Goal: Navigation & Orientation: Find specific page/section

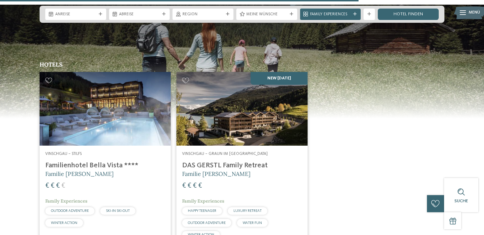
click at [58, 161] on h4 "Familienhotel Bella Vista ****" at bounding box center [105, 165] width 120 height 9
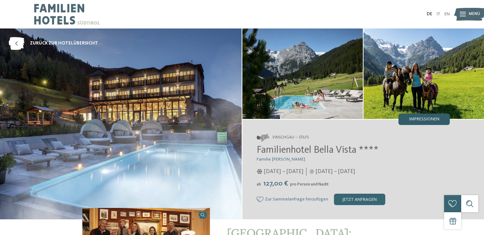
click at [406, 123] on div "Impressionen" at bounding box center [424, 119] width 51 height 11
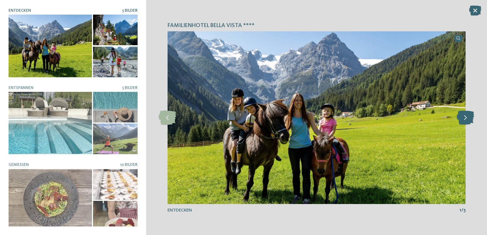
click at [464, 120] on icon at bounding box center [465, 118] width 17 height 14
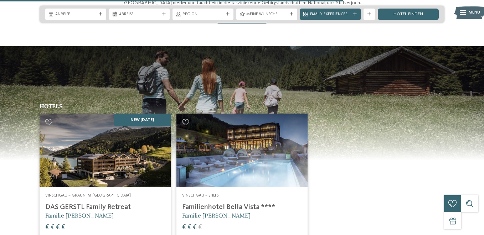
scroll to position [858, 0]
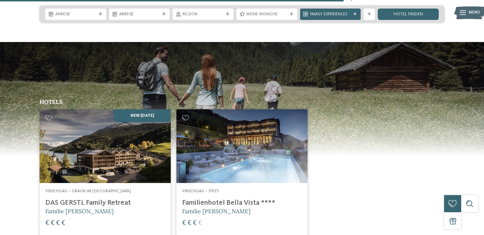
click at [86, 115] on img at bounding box center [105, 146] width 131 height 74
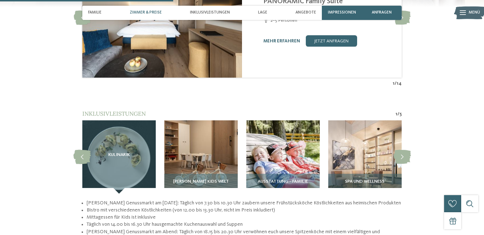
scroll to position [717, 0]
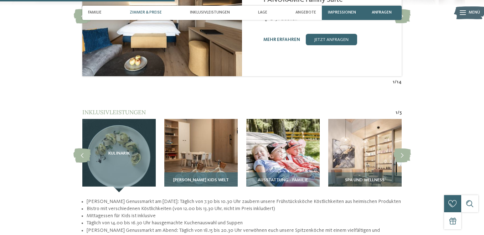
click at [207, 158] on img at bounding box center [200, 155] width 73 height 73
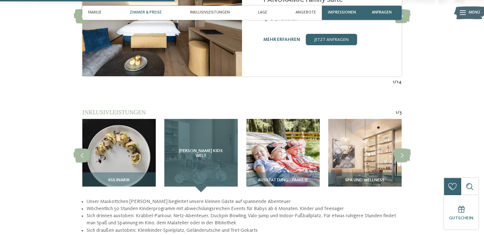
click at [207, 158] on div "[PERSON_NAME] Kids Welt" at bounding box center [200, 155] width 73 height 73
click at [189, 164] on div "[PERSON_NAME] Kids Welt" at bounding box center [200, 155] width 73 height 73
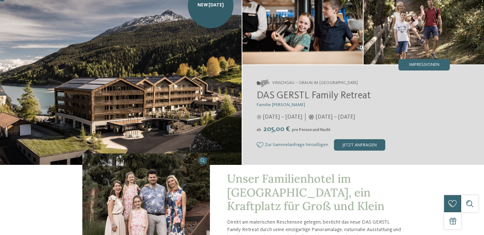
scroll to position [0, 0]
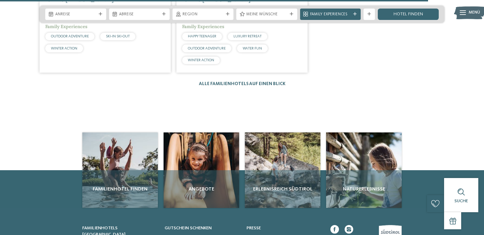
scroll to position [1075, 0]
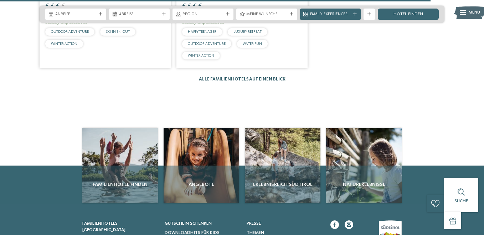
click at [215, 77] on link "Alle Familienhotels auf einen Blick" at bounding box center [242, 79] width 87 height 5
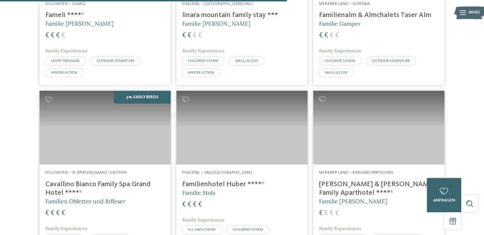
scroll to position [846, 0]
